Goal: Transaction & Acquisition: Purchase product/service

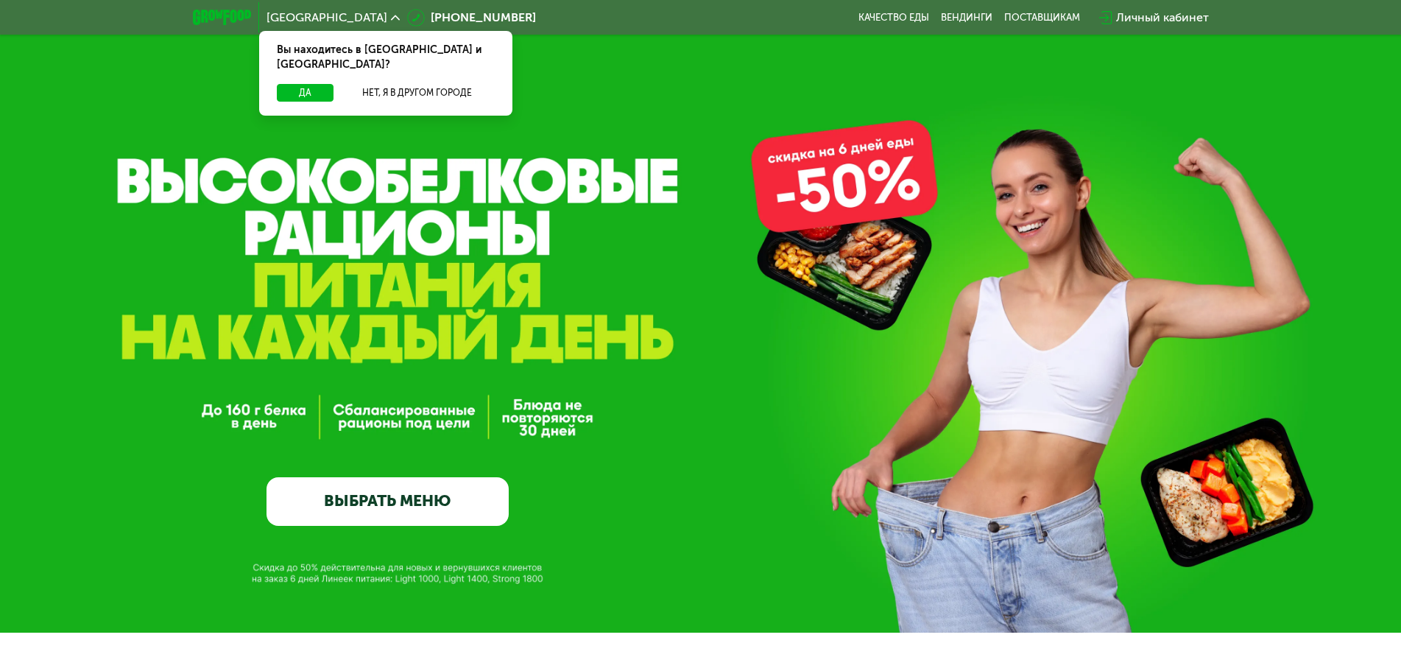
scroll to position [74, 0]
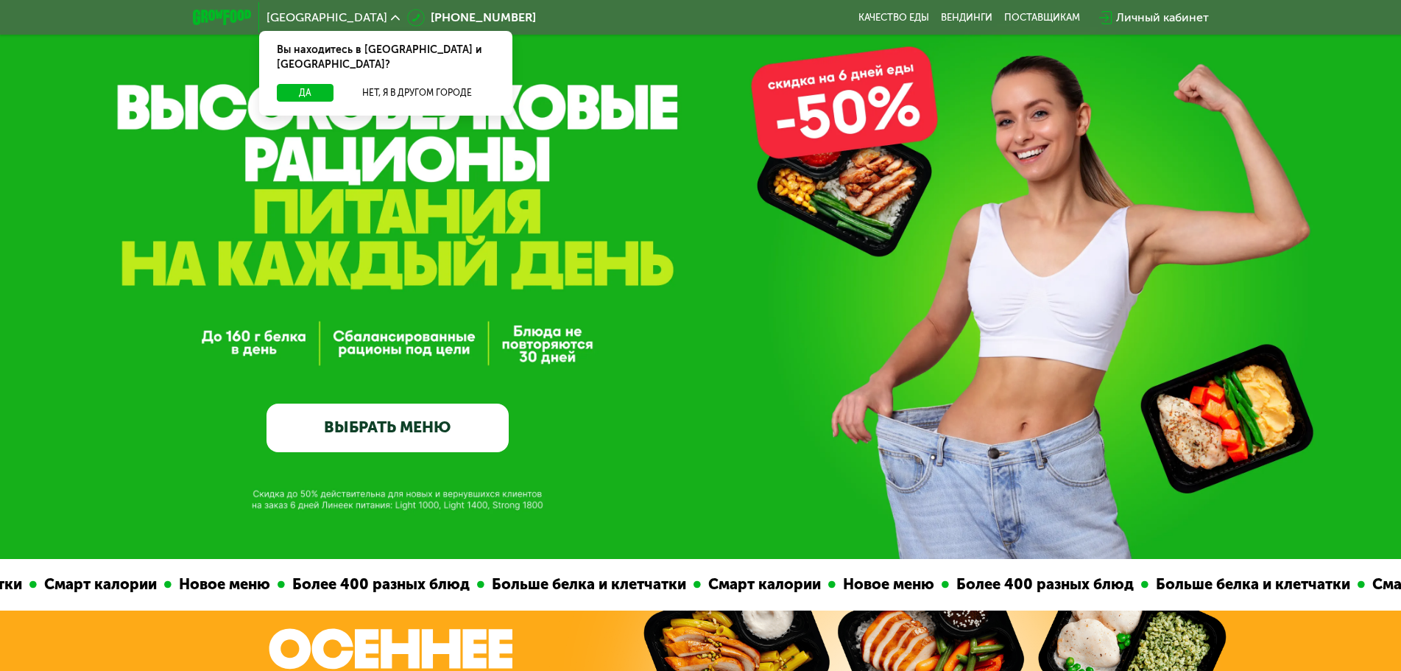
click at [223, 370] on div "GrowFood — доставка правильного питания ВЫБРАТЬ МЕНЮ" at bounding box center [700, 301] width 1401 height 302
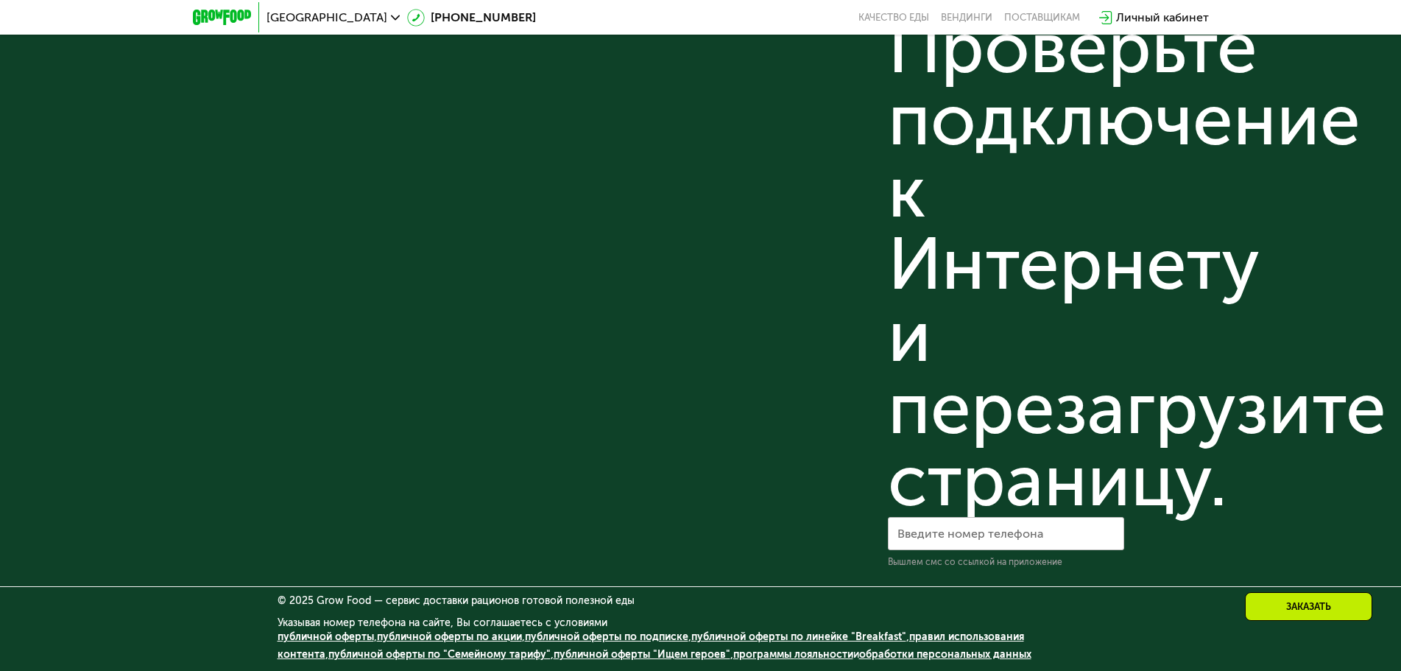
scroll to position [4659, 0]
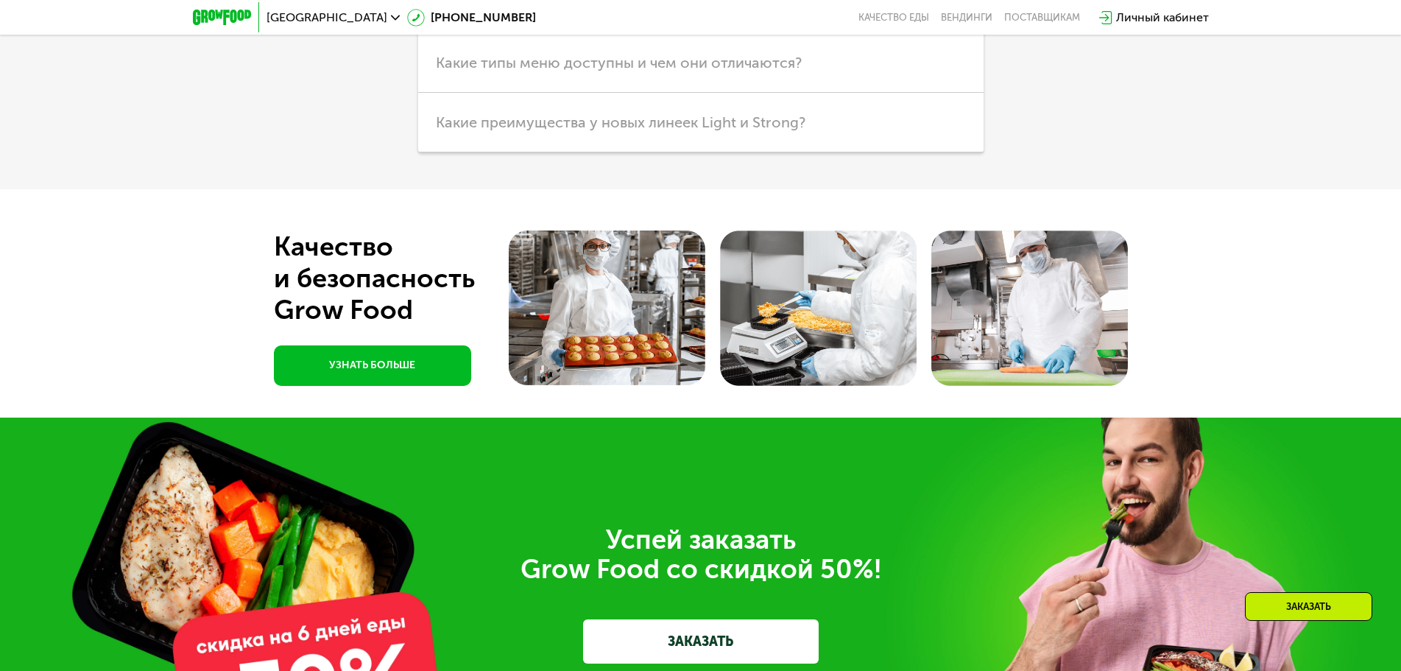
scroll to position [4217, 0]
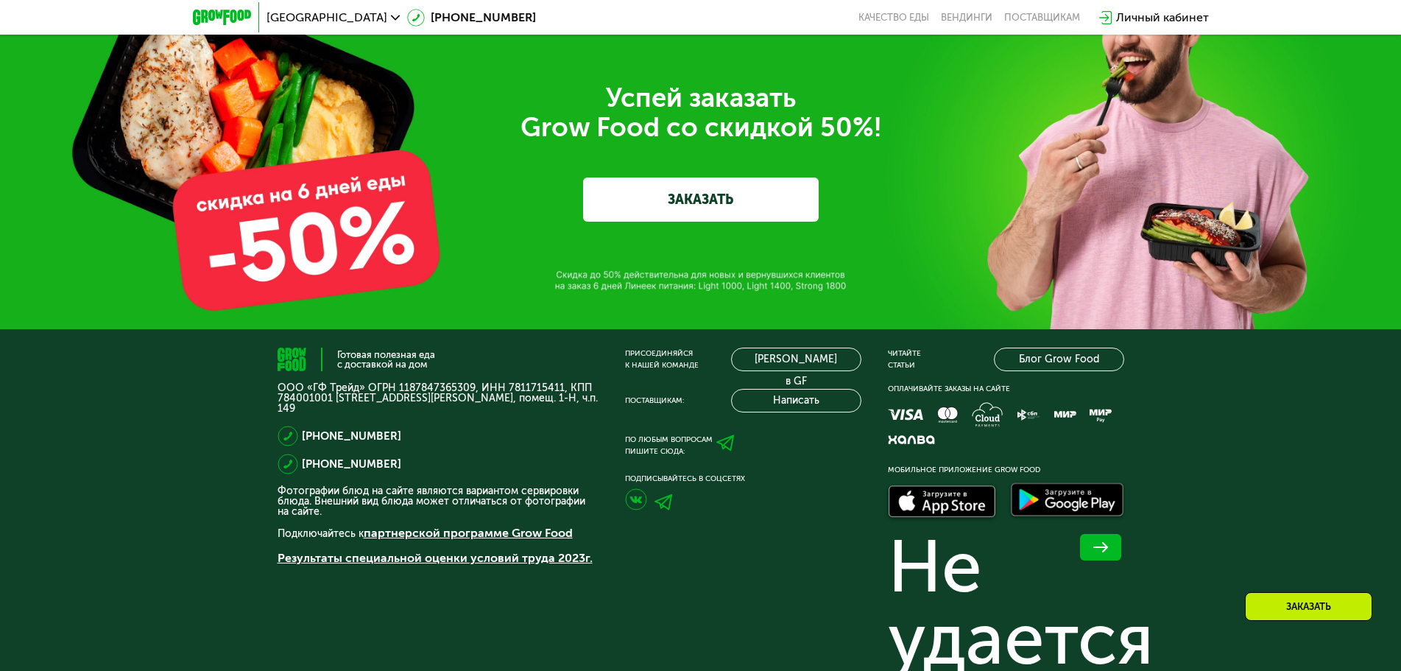
click at [350, 174] on div "Успей заказать  Grow Food со скидкой 50%! ЗАКАЗАТЬ" at bounding box center [701, 152] width 824 height 138
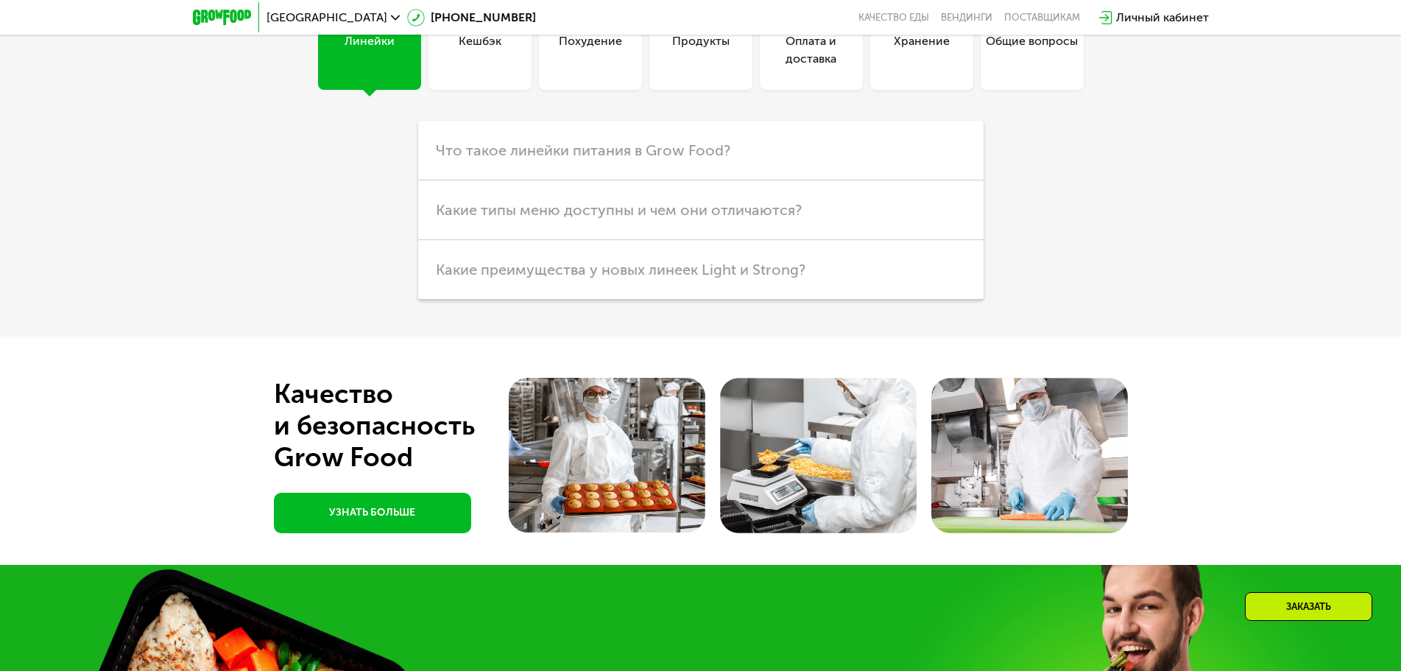
scroll to position [3481, 0]
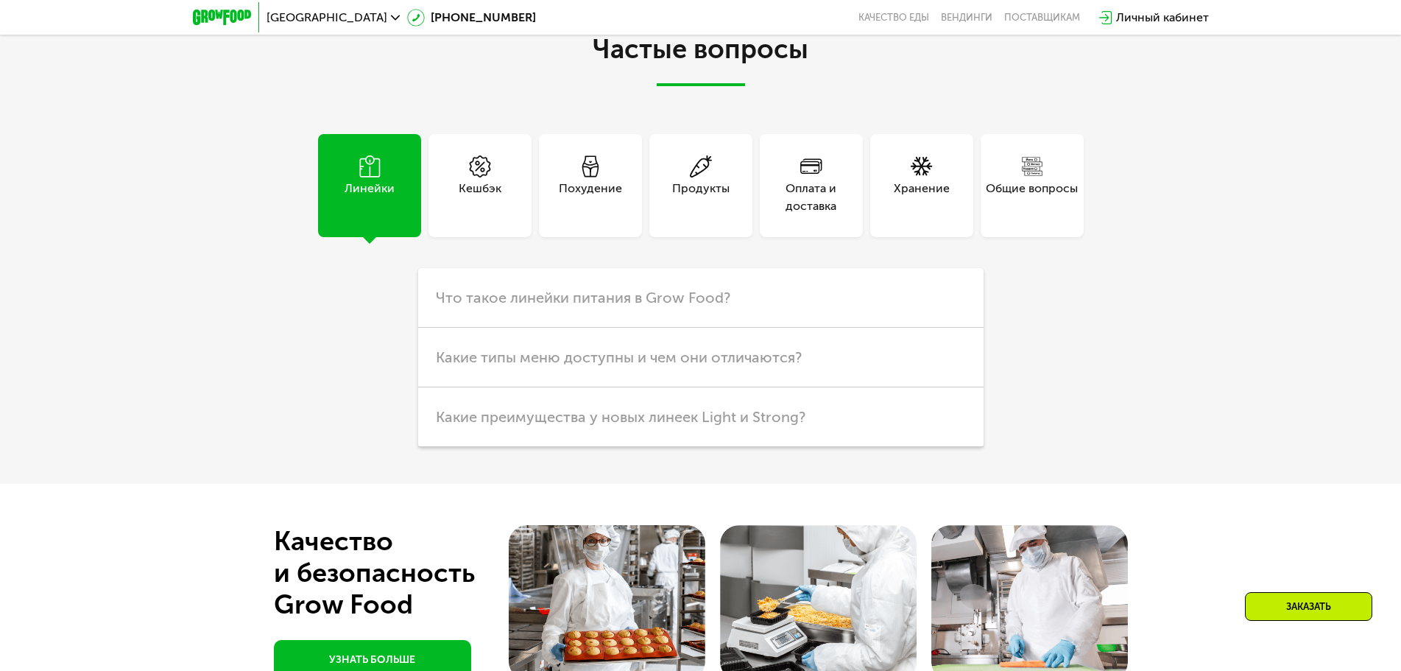
click at [230, 200] on div "Частые вопросы Линейки Кешбэк Похудение Продукты Оплата и доставка Хранение Общ…" at bounding box center [700, 243] width 1401 height 479
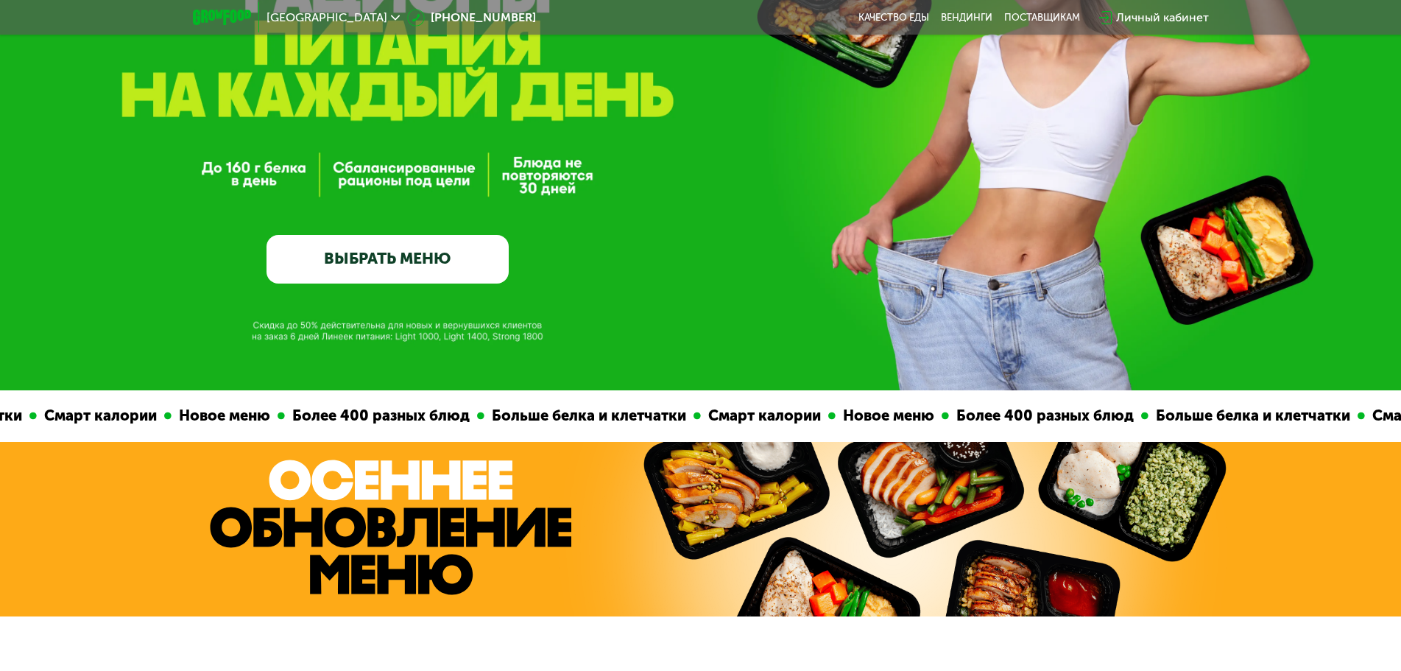
scroll to position [0, 0]
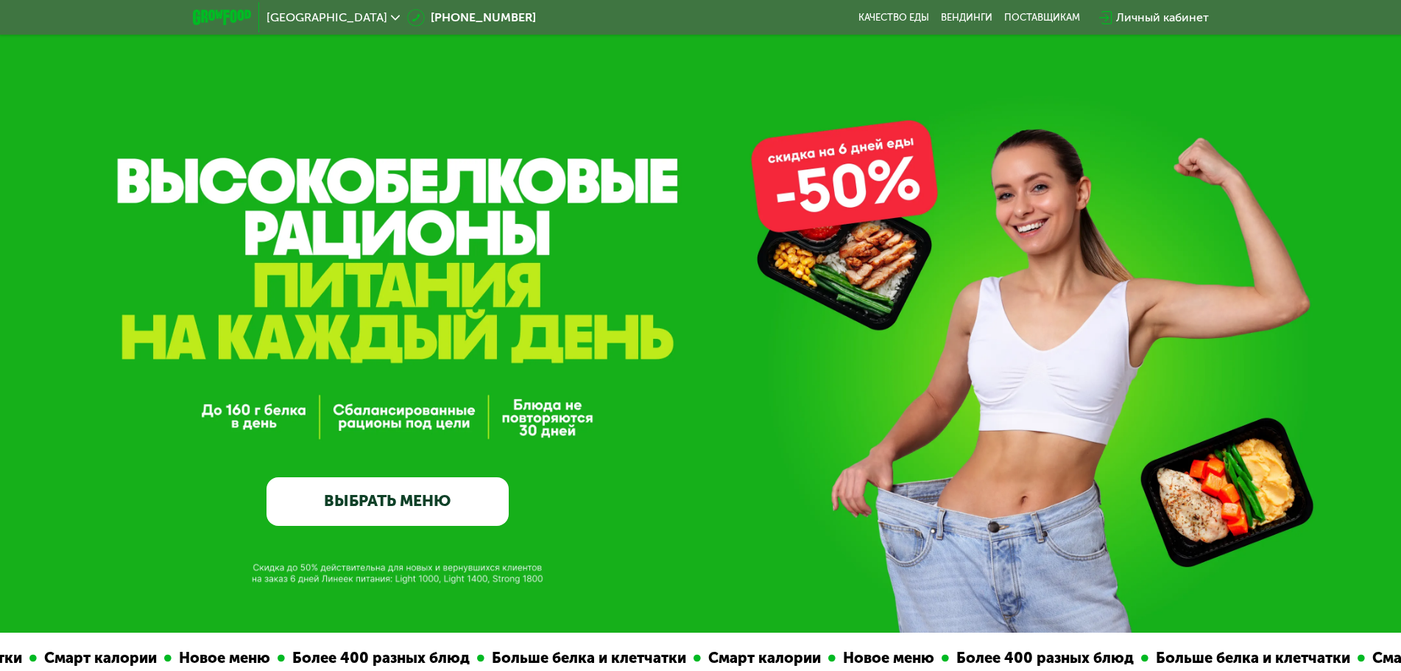
click at [366, 514] on link "ВЫБРАТЬ МЕНЮ" at bounding box center [387, 501] width 242 height 49
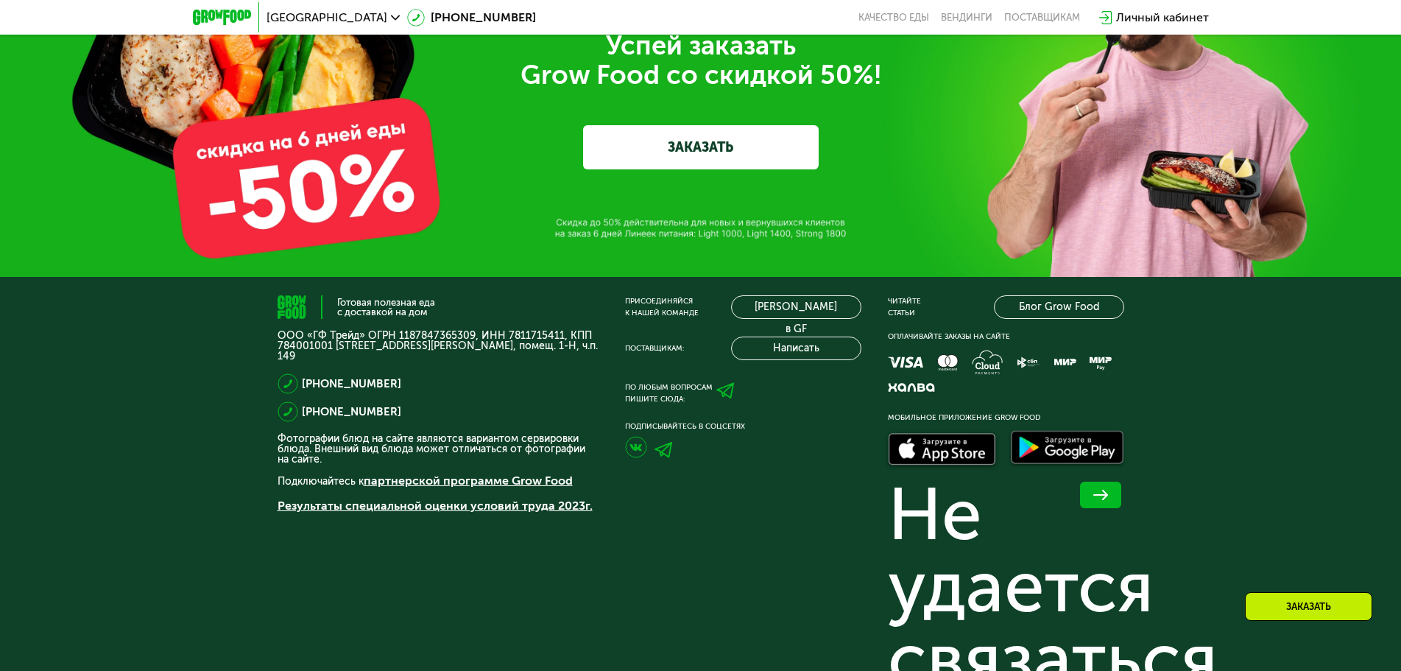
scroll to position [5174, 0]
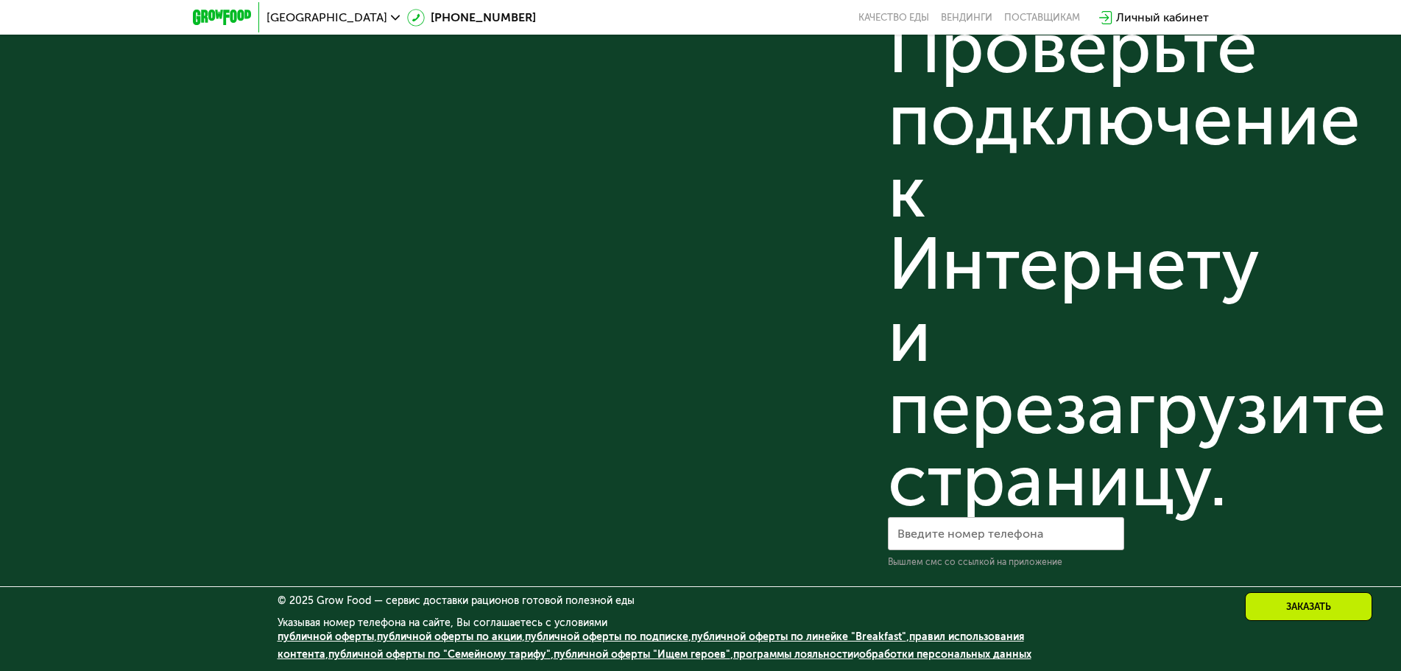
click at [867, 650] on link "обработки персональных данных" at bounding box center [945, 654] width 172 height 13
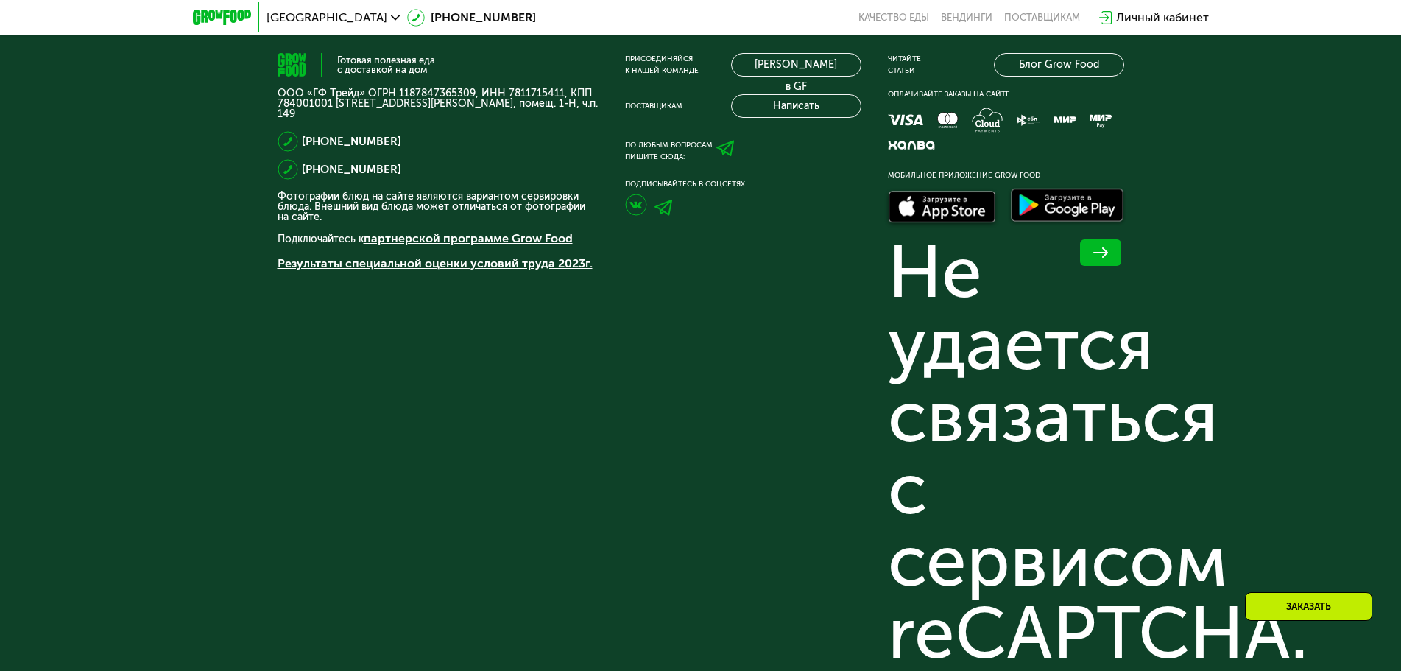
scroll to position [3849, 0]
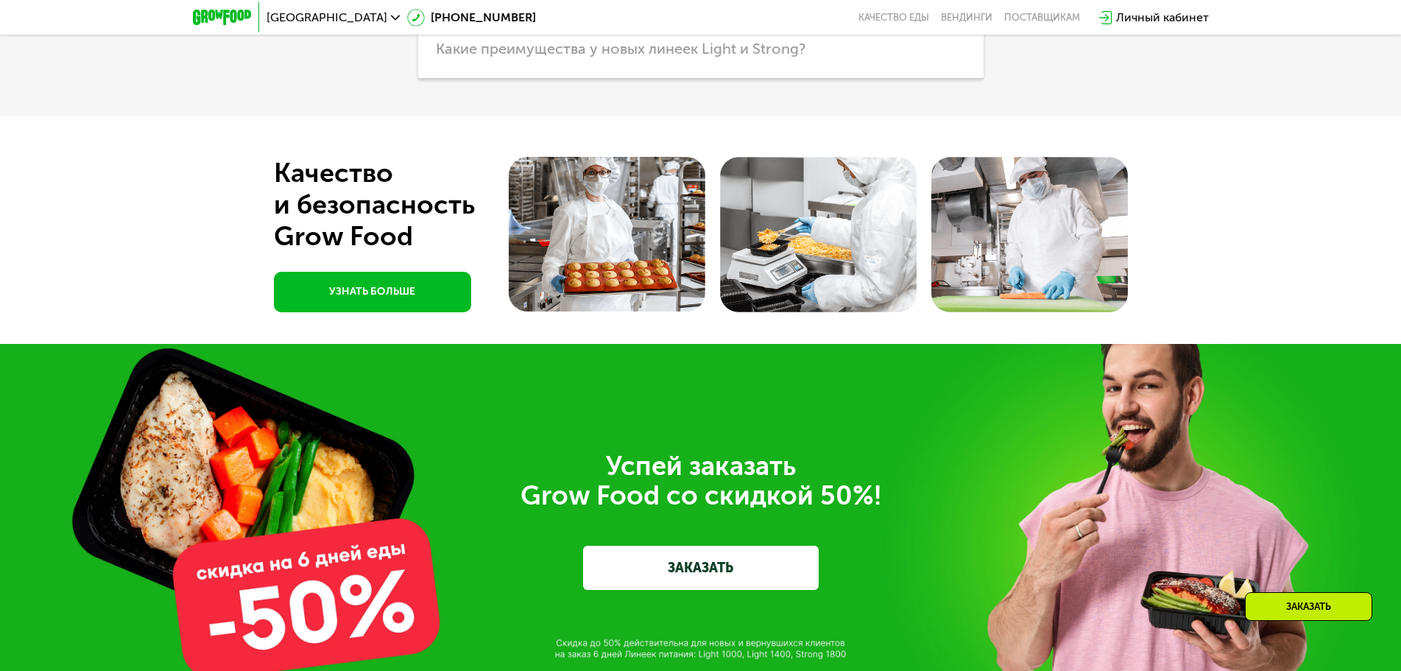
click at [715, 571] on link "ЗАКАЗАТЬ" at bounding box center [701, 567] width 236 height 44
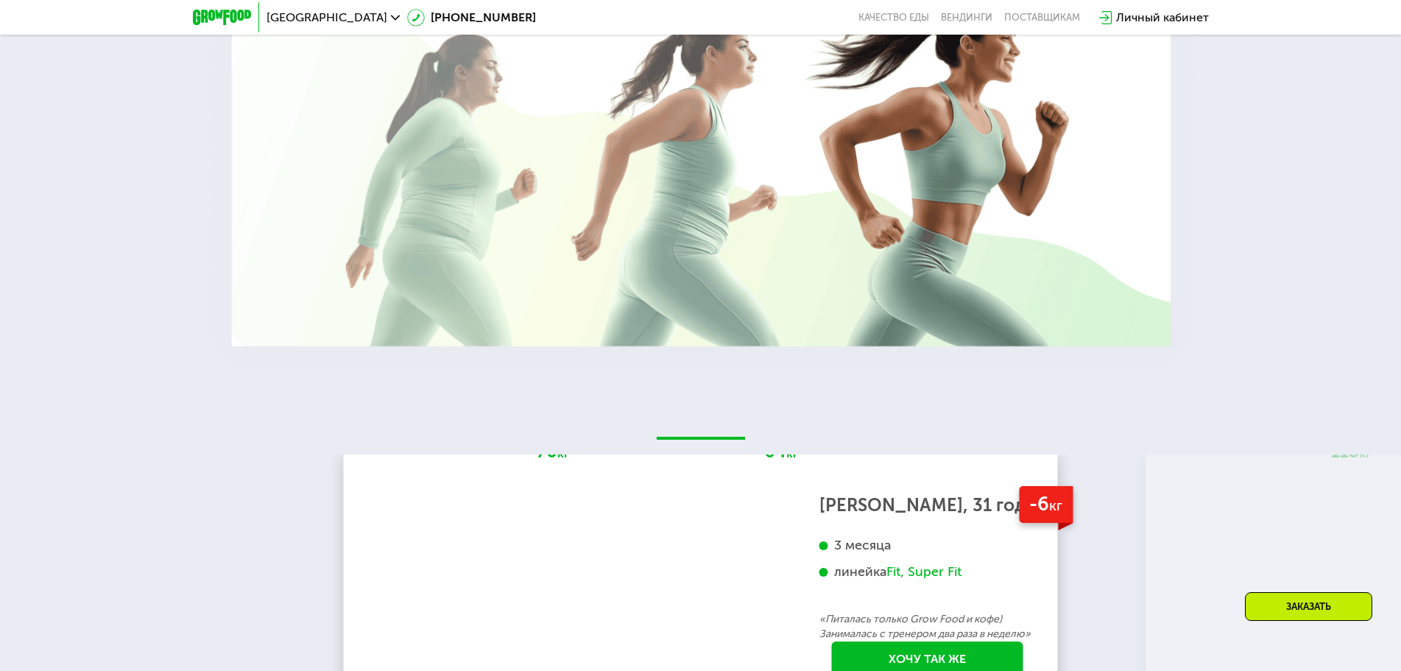
scroll to position [2197, 0]
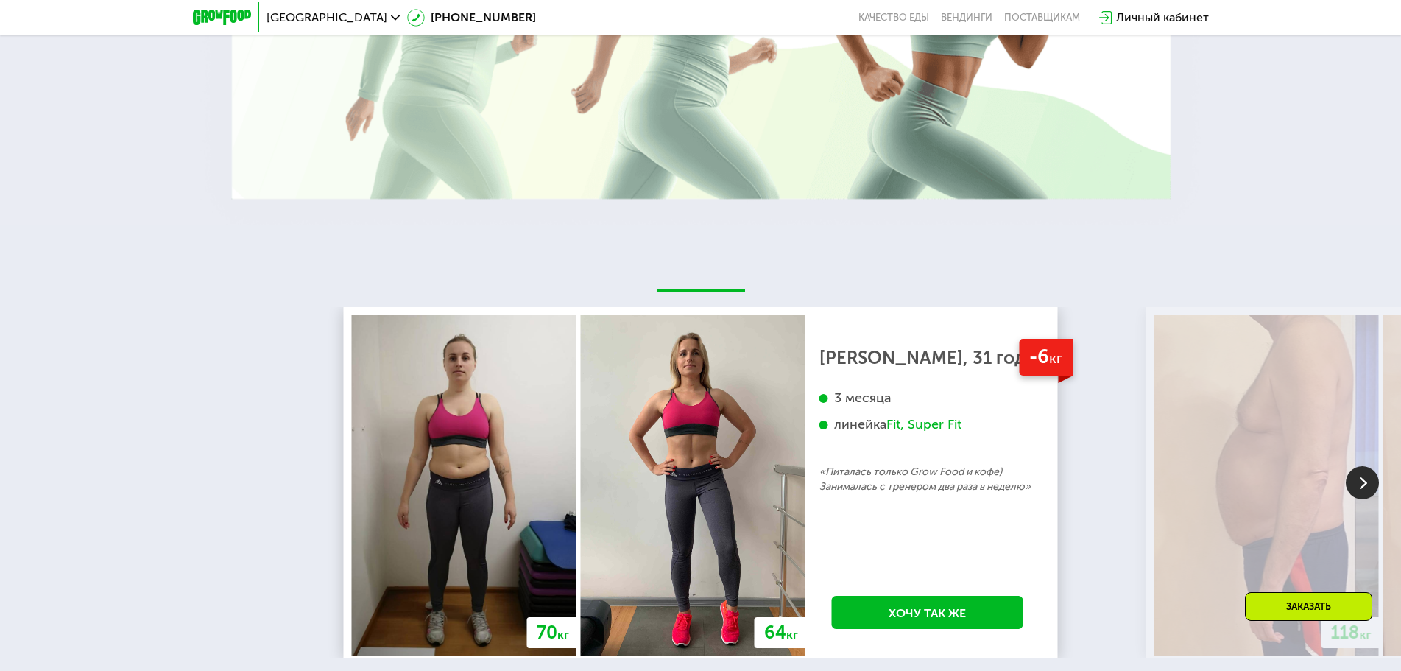
click at [1048, 236] on div "70 кг 64 кг -6 кг [PERSON_NAME], 31 год 3 месяца линейка Fit, Super Fit «Питала…" at bounding box center [700, 484] width 1401 height 518
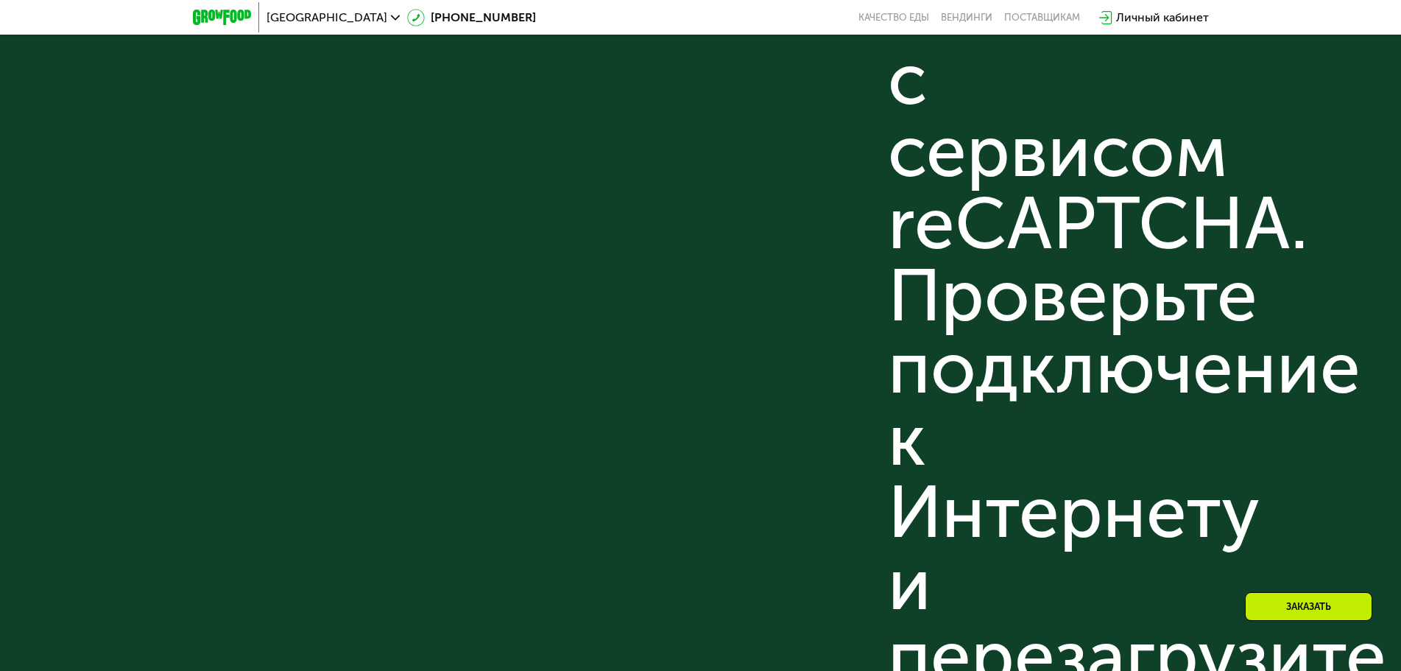
scroll to position [5174, 0]
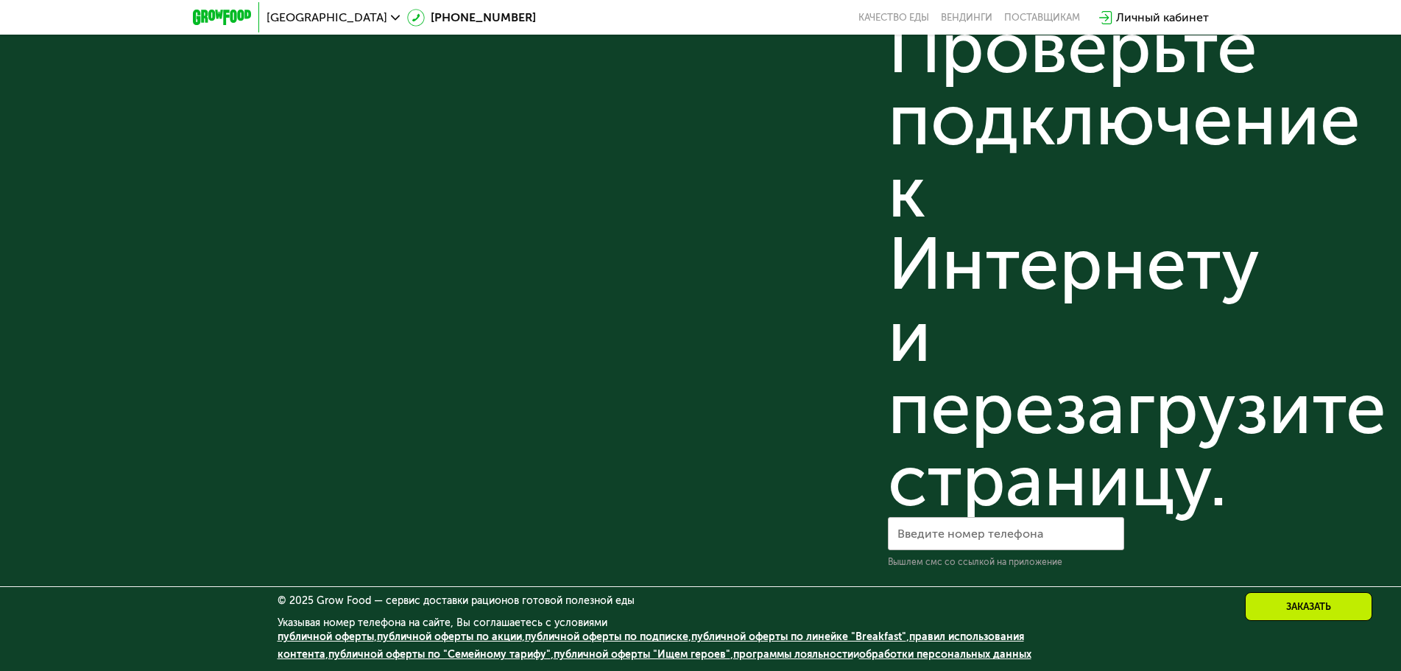
click at [905, 657] on link "обработки персональных данных" at bounding box center [945, 654] width 172 height 13
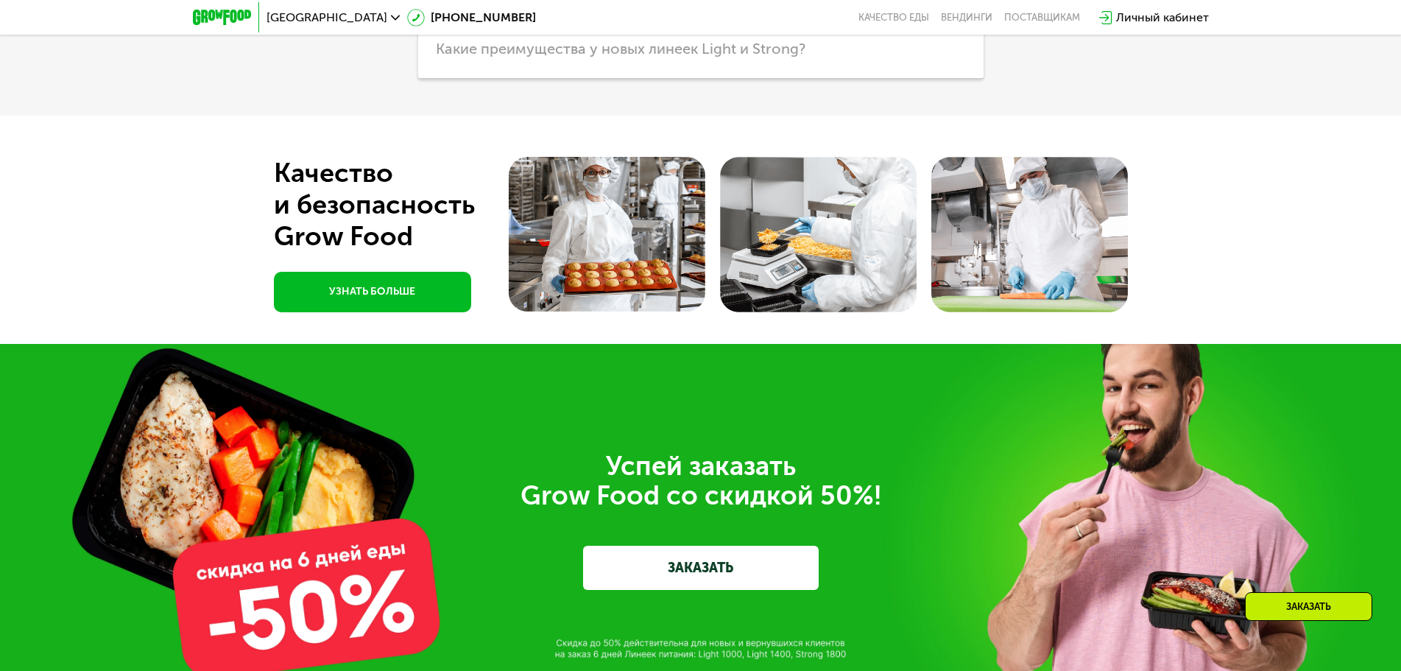
scroll to position [4438, 0]
